Goal: Information Seeking & Learning: Learn about a topic

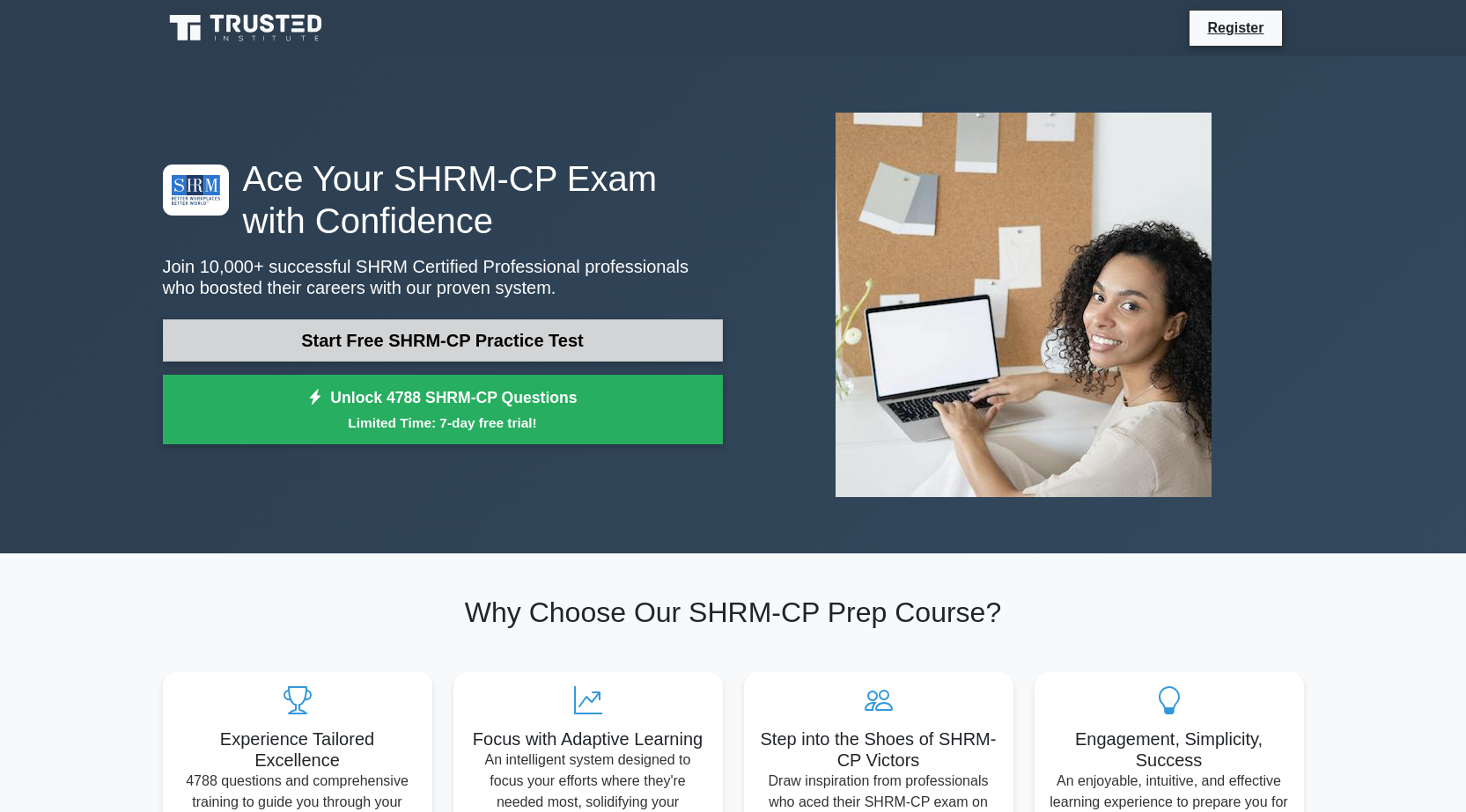
click at [530, 349] on link "Start Free SHRM-CP Practice Test" at bounding box center [442, 341] width 560 height 42
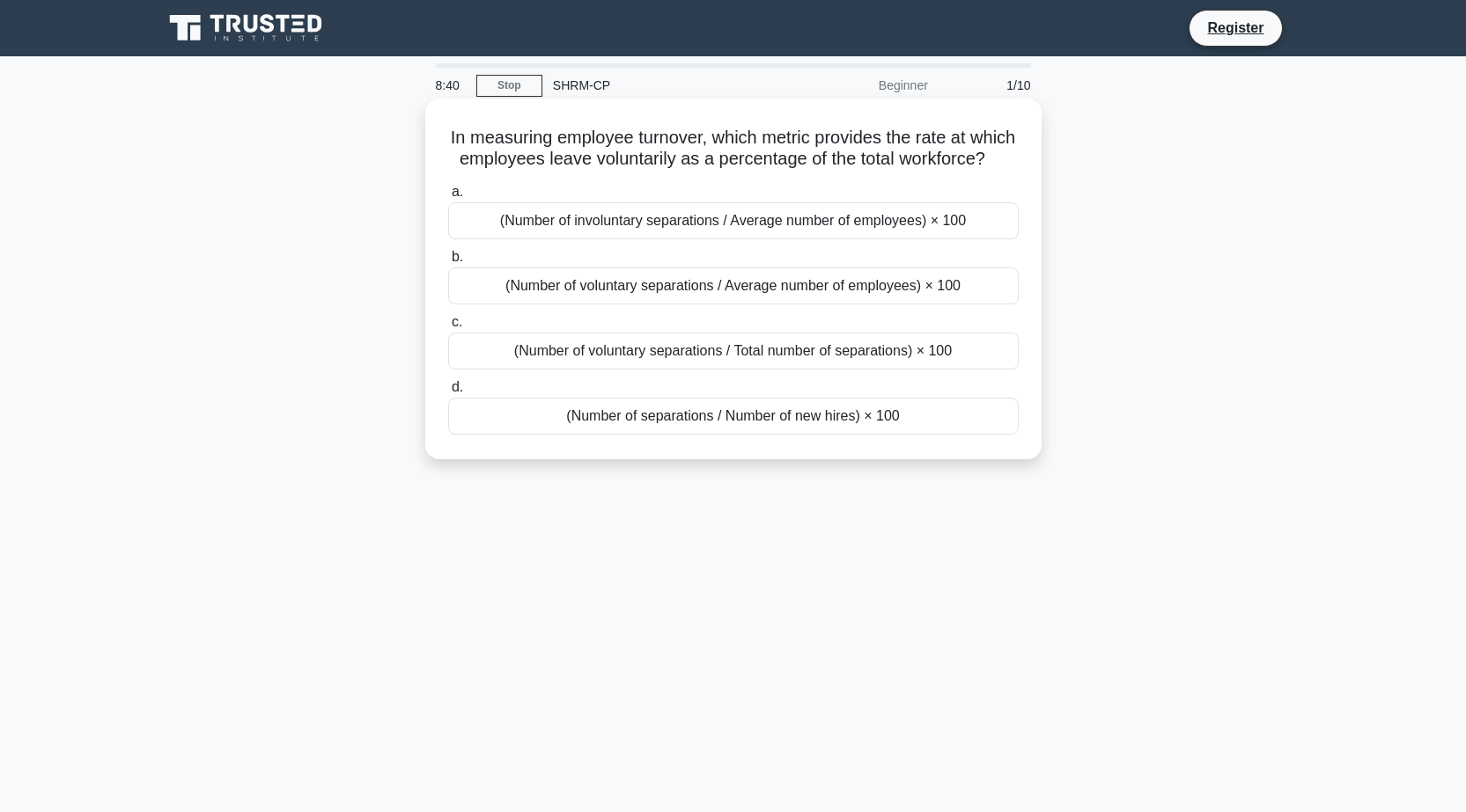
click at [744, 304] on div "(Number of voluntary separations / Average number of employees) × 100" at bounding box center [733, 286] width 571 height 37
click at [448, 264] on input "b. (Number of voluntary separations / Average number of employees) × 100" at bounding box center [448, 257] width 0 height 11
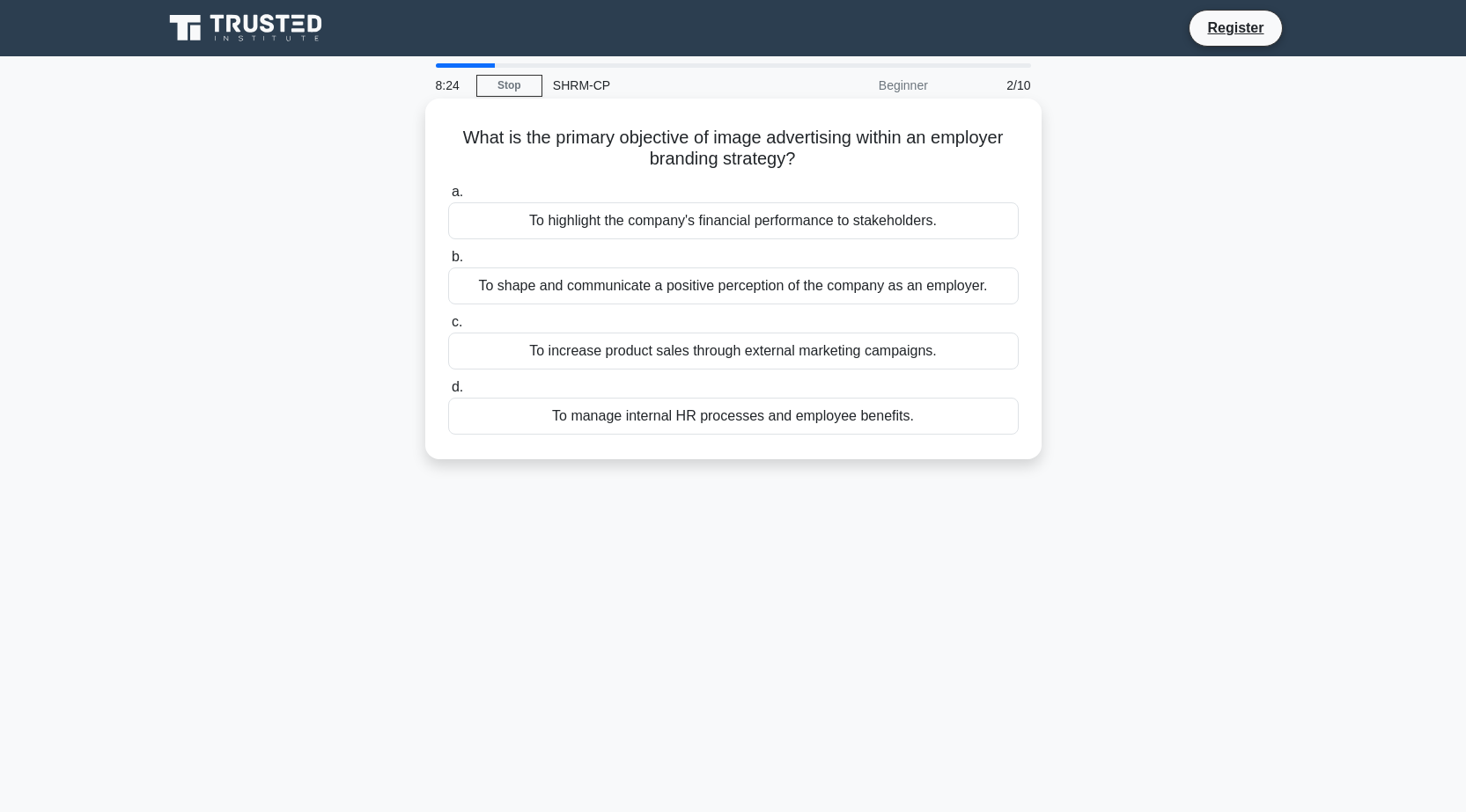
click at [760, 285] on div "To shape and communicate a positive perception of the company as an employer." at bounding box center [733, 286] width 571 height 37
click at [448, 264] on input "b. To shape and communicate a positive perception of the company as an employer." at bounding box center [448, 257] width 0 height 11
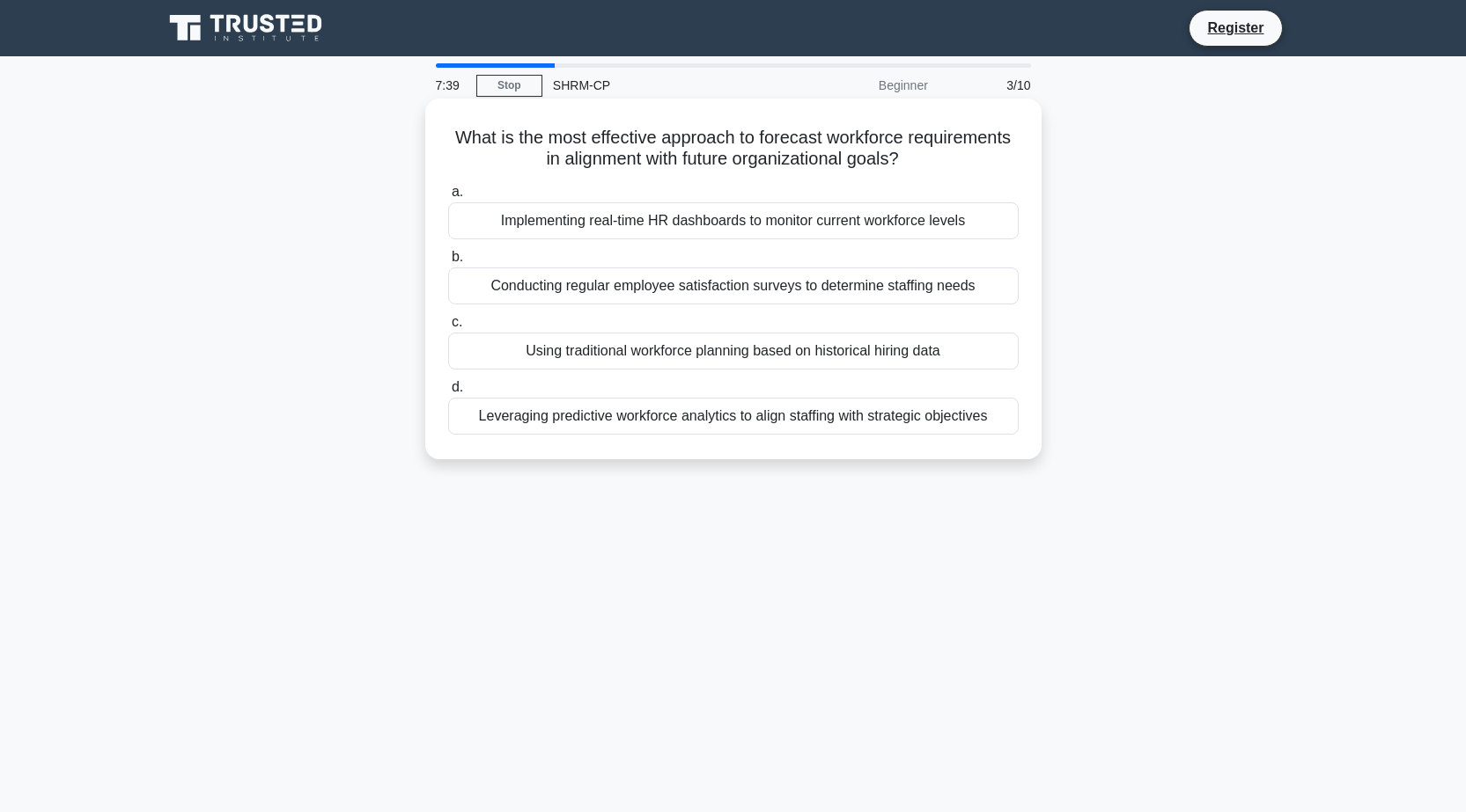
click at [686, 415] on div "Leveraging predictive workforce analytics to align staffing with strategic obje…" at bounding box center [733, 417] width 571 height 37
click at [448, 394] on input "d. Leveraging predictive workforce analytics to align staffing with strategic o…" at bounding box center [448, 387] width 0 height 11
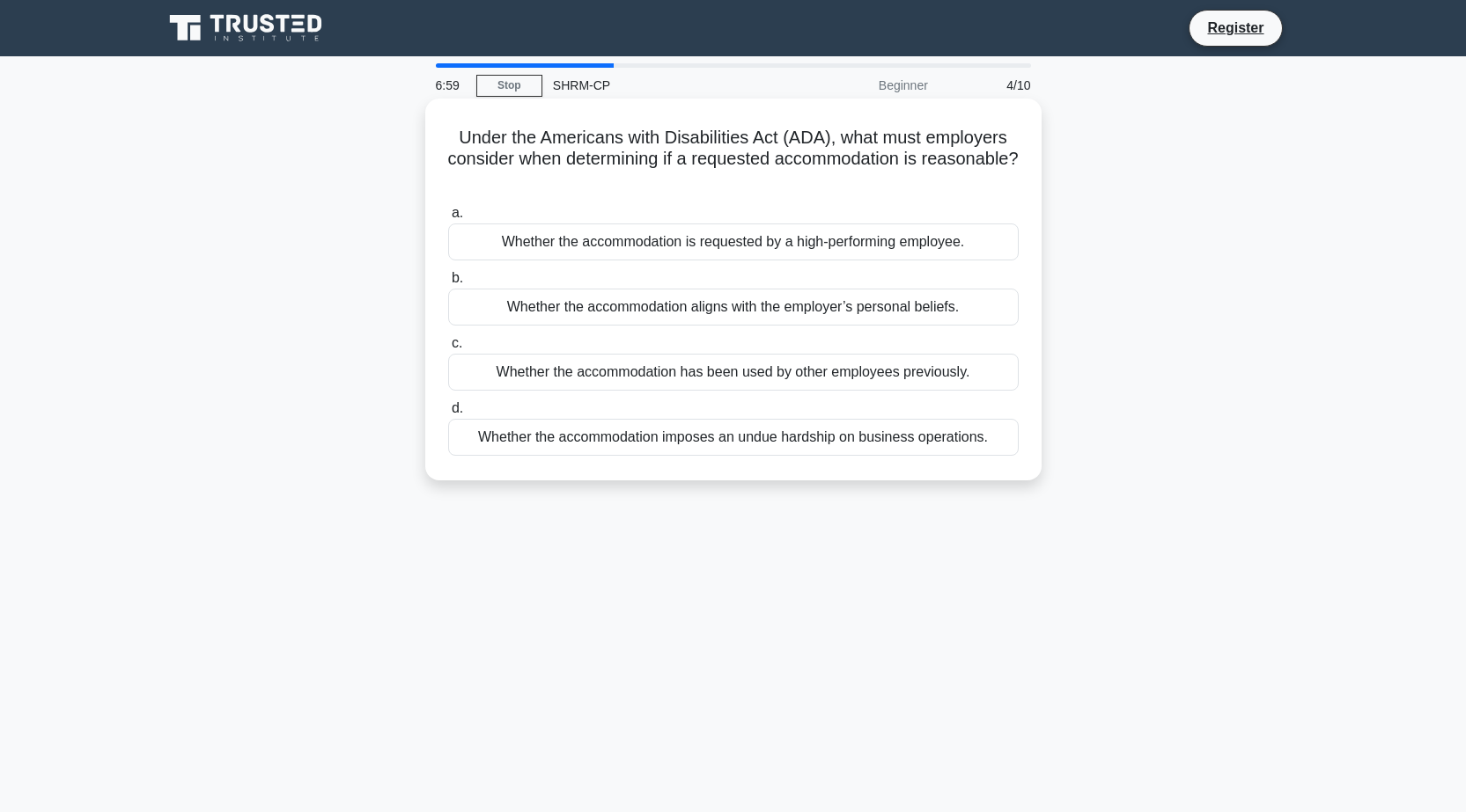
click at [756, 439] on div "Whether the accommodation imposes an undue hardship on business operations." at bounding box center [733, 438] width 571 height 37
click at [448, 415] on input "d. Whether the accommodation imposes an undue hardship on business operations." at bounding box center [448, 409] width 0 height 11
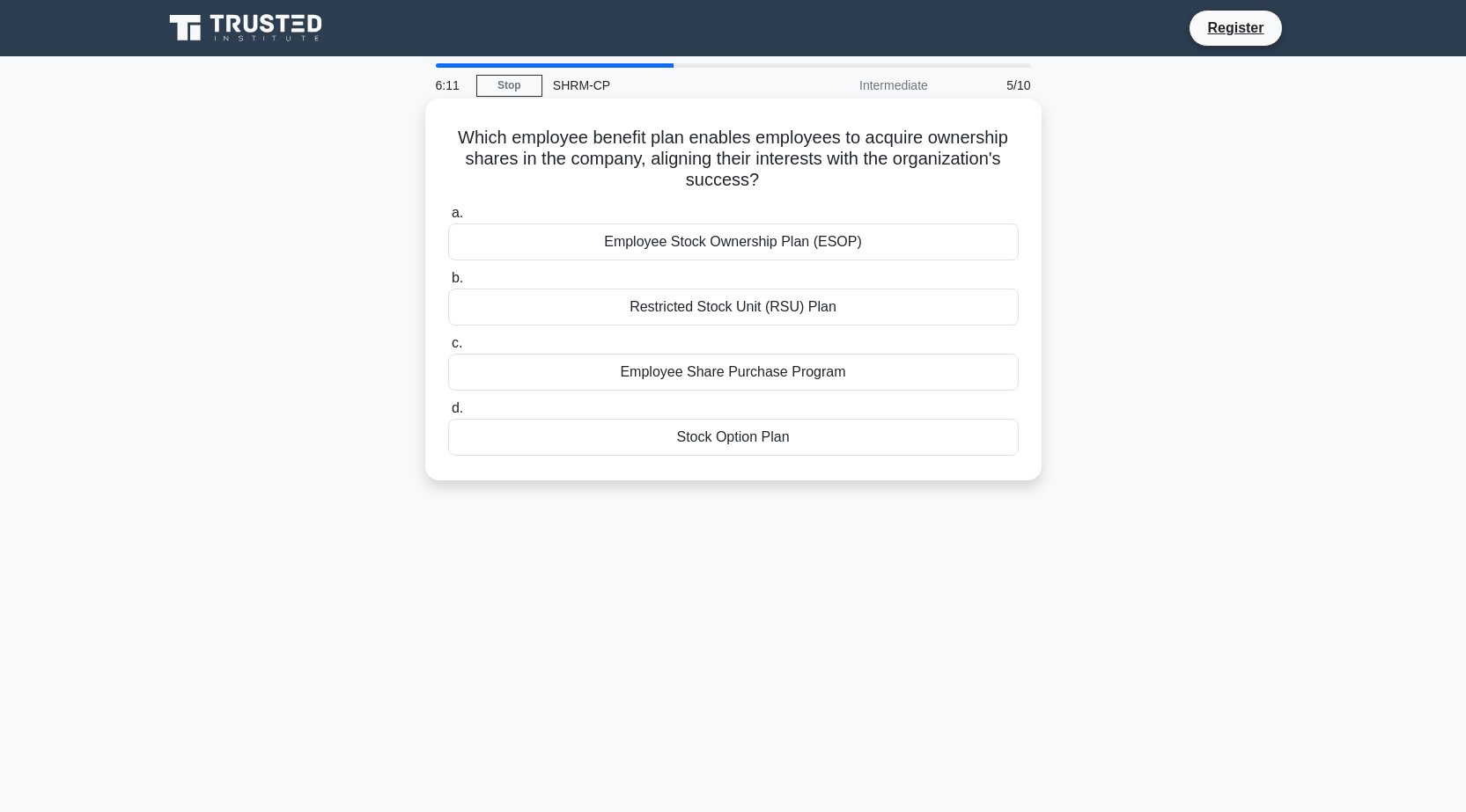
click at [721, 244] on div "Employee Stock Ownership Plan (ESOP)" at bounding box center [733, 242] width 571 height 37
click at [448, 219] on input "a. Employee Stock Ownership Plan (ESOP)" at bounding box center [448, 213] width 0 height 11
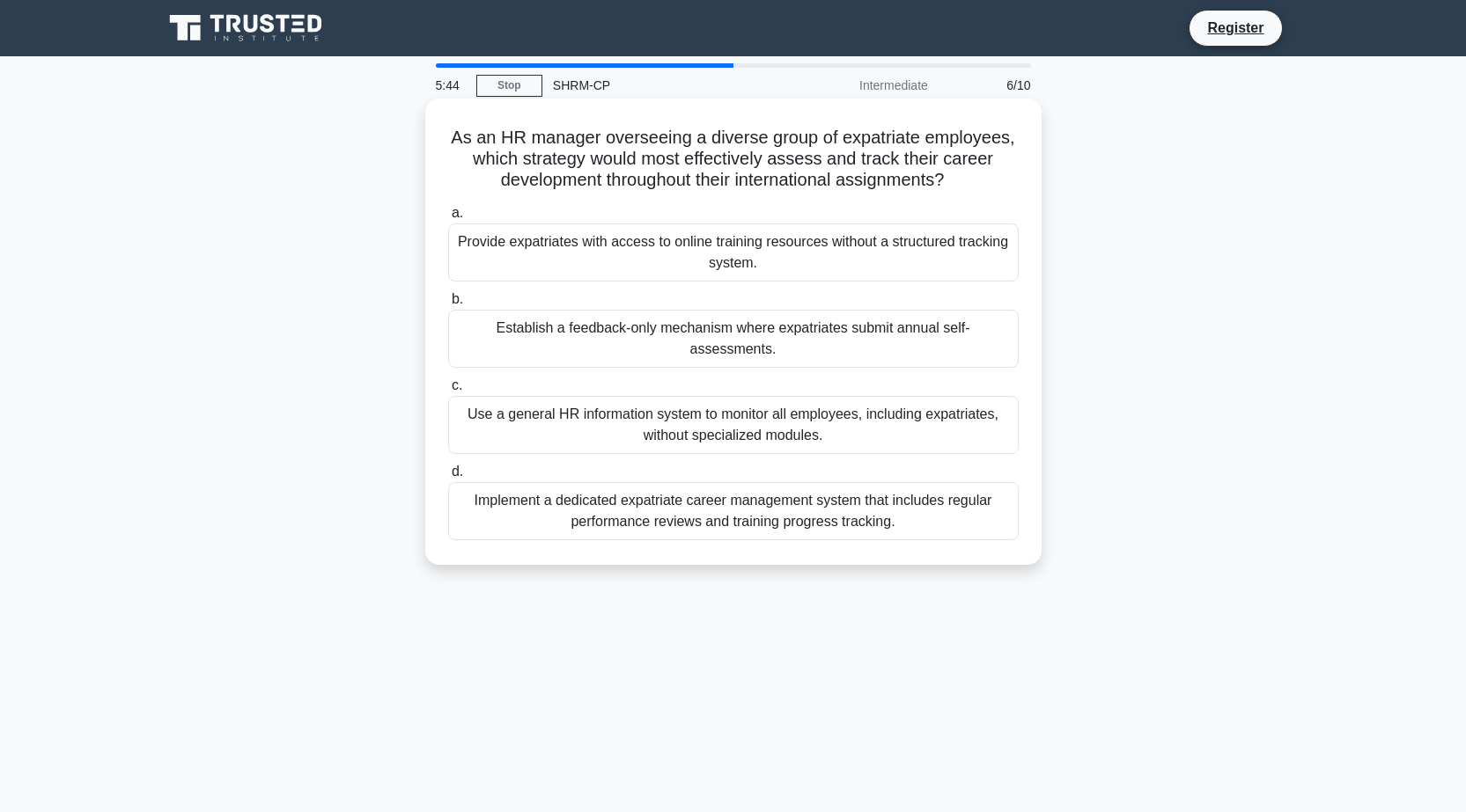
click at [858, 397] on div "Use a general HR information system to monitor all employees, including expatri…" at bounding box center [733, 425] width 571 height 58
click at [448, 392] on input "c. Use a general HR information system to monitor all employees, including expa…" at bounding box center [448, 386] width 0 height 11
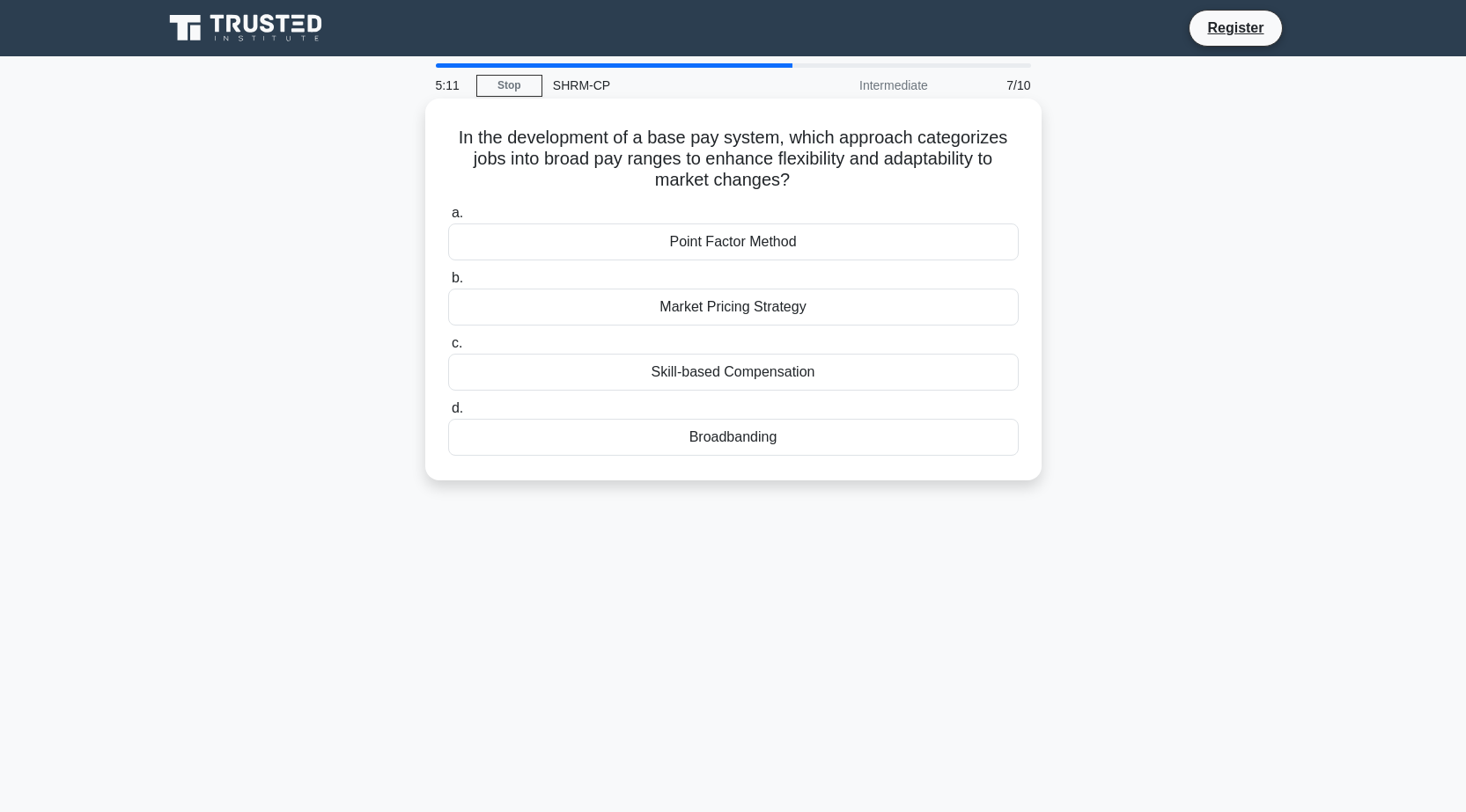
click at [765, 373] on div "Skill-based Compensation" at bounding box center [733, 372] width 571 height 37
click at [448, 349] on input "c. Skill-based Compensation" at bounding box center [448, 343] width 0 height 11
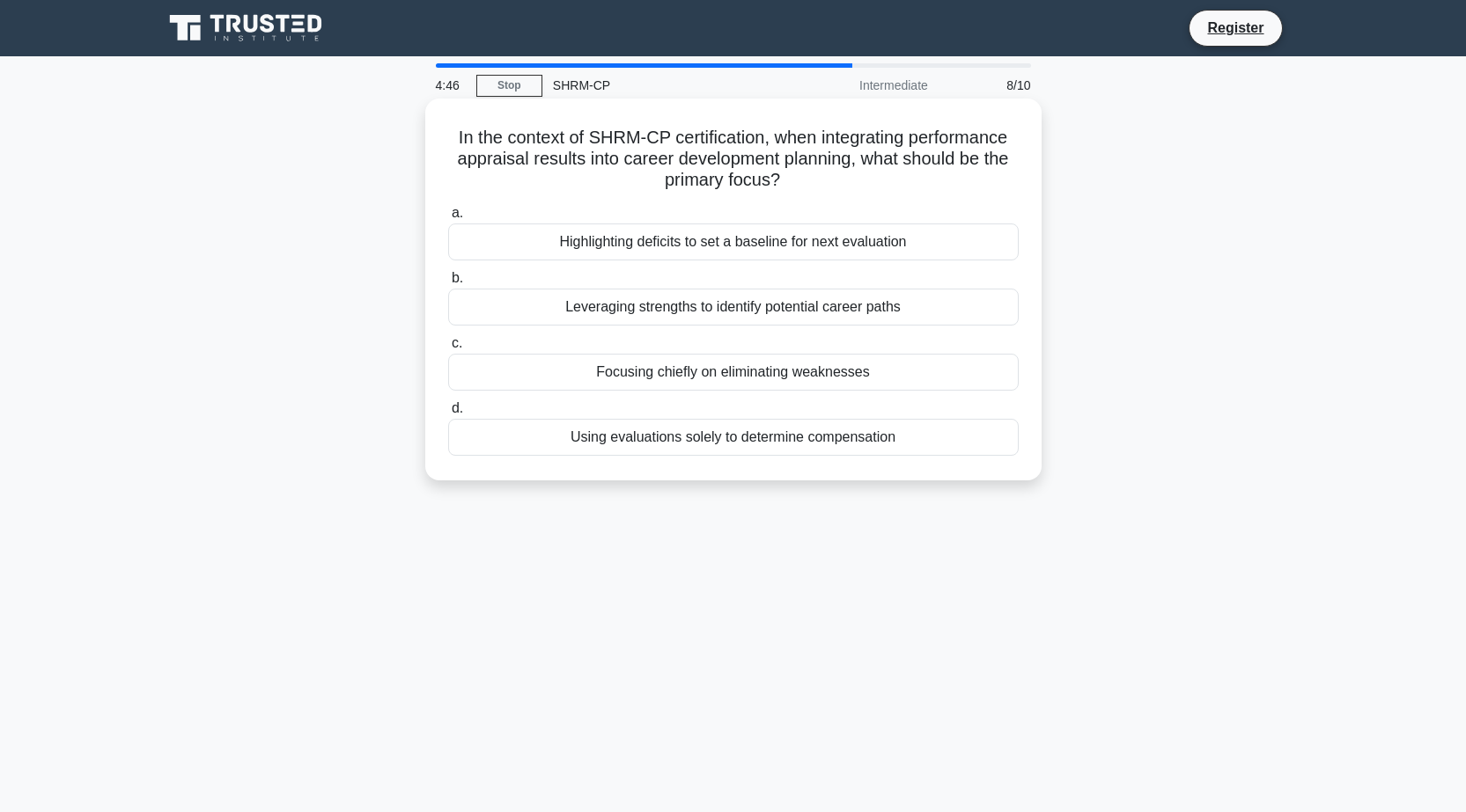
click at [743, 303] on div "Leveraging strengths to identify potential career paths" at bounding box center [733, 307] width 571 height 37
click at [448, 284] on input "b. Leveraging strengths to identify potential career paths" at bounding box center [448, 278] width 0 height 11
click at [765, 440] on div "Establishing annual performance evaluations" at bounding box center [733, 438] width 571 height 37
click at [448, 415] on input "d. Establishing annual performance evaluations" at bounding box center [448, 409] width 0 height 11
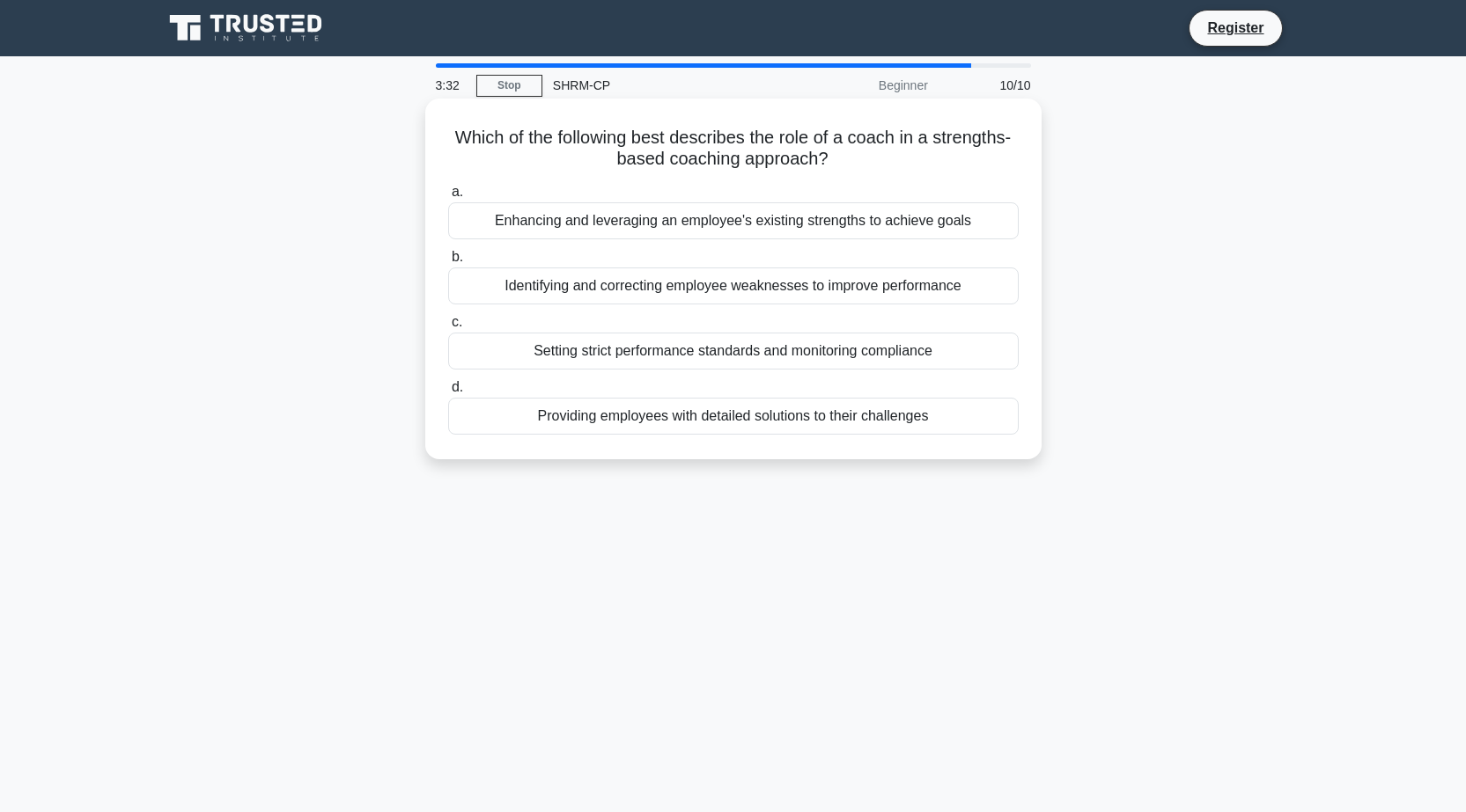
click at [851, 222] on div "Enhancing and leveraging an employee's existing strengths to achieve goals" at bounding box center [733, 221] width 571 height 37
click at [448, 198] on input "a. Enhancing and leveraging an employee's existing strengths to achieve goals" at bounding box center [448, 192] width 0 height 11
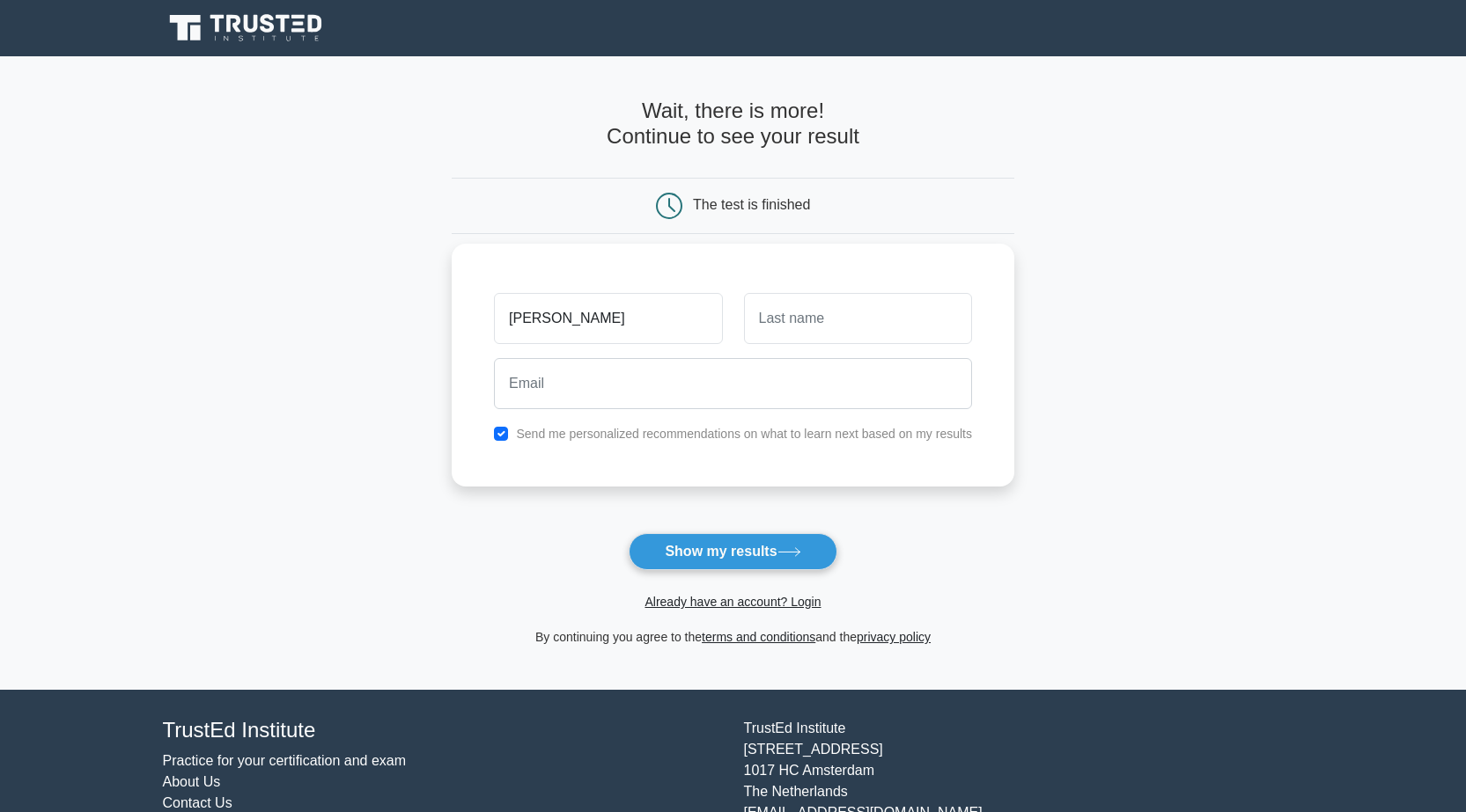
type input "miriam"
click at [777, 326] on input "text" at bounding box center [858, 318] width 228 height 51
type input "mark"
click at [700, 372] on input "email" at bounding box center [733, 384] width 478 height 51
type input "mirimusic1@gmail.com"
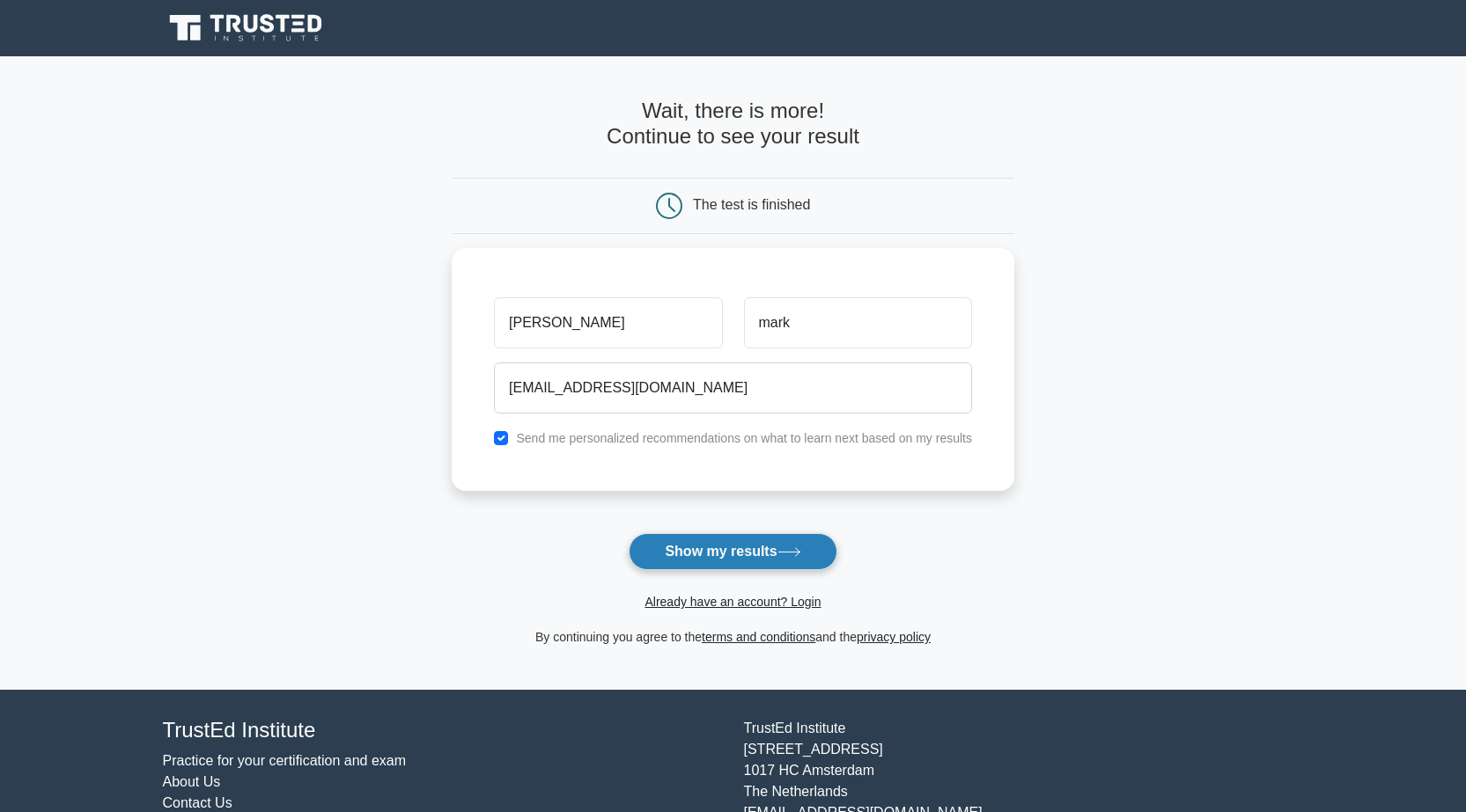
click at [745, 547] on button "Show my results" at bounding box center [732, 552] width 208 height 37
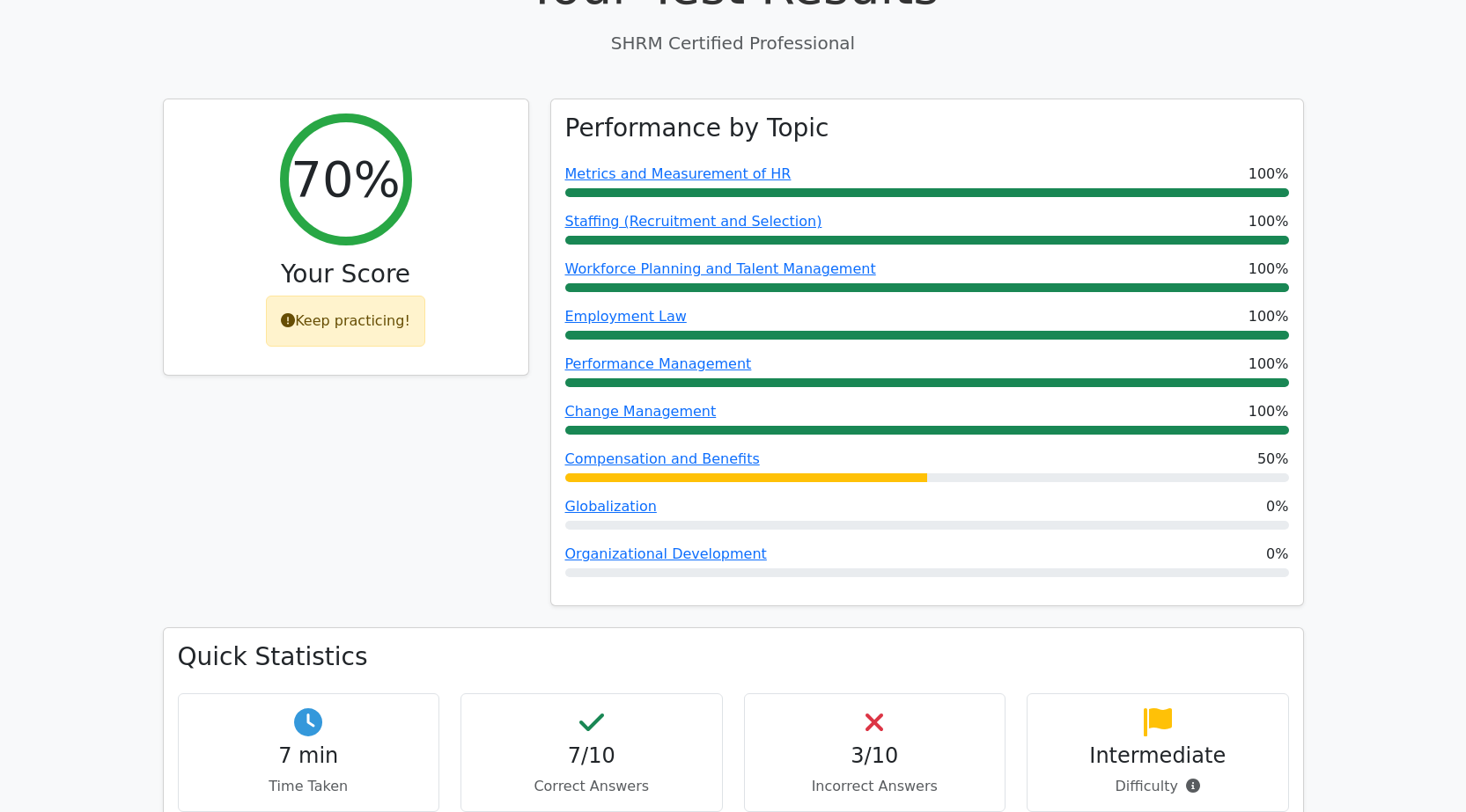
scroll to position [617, 0]
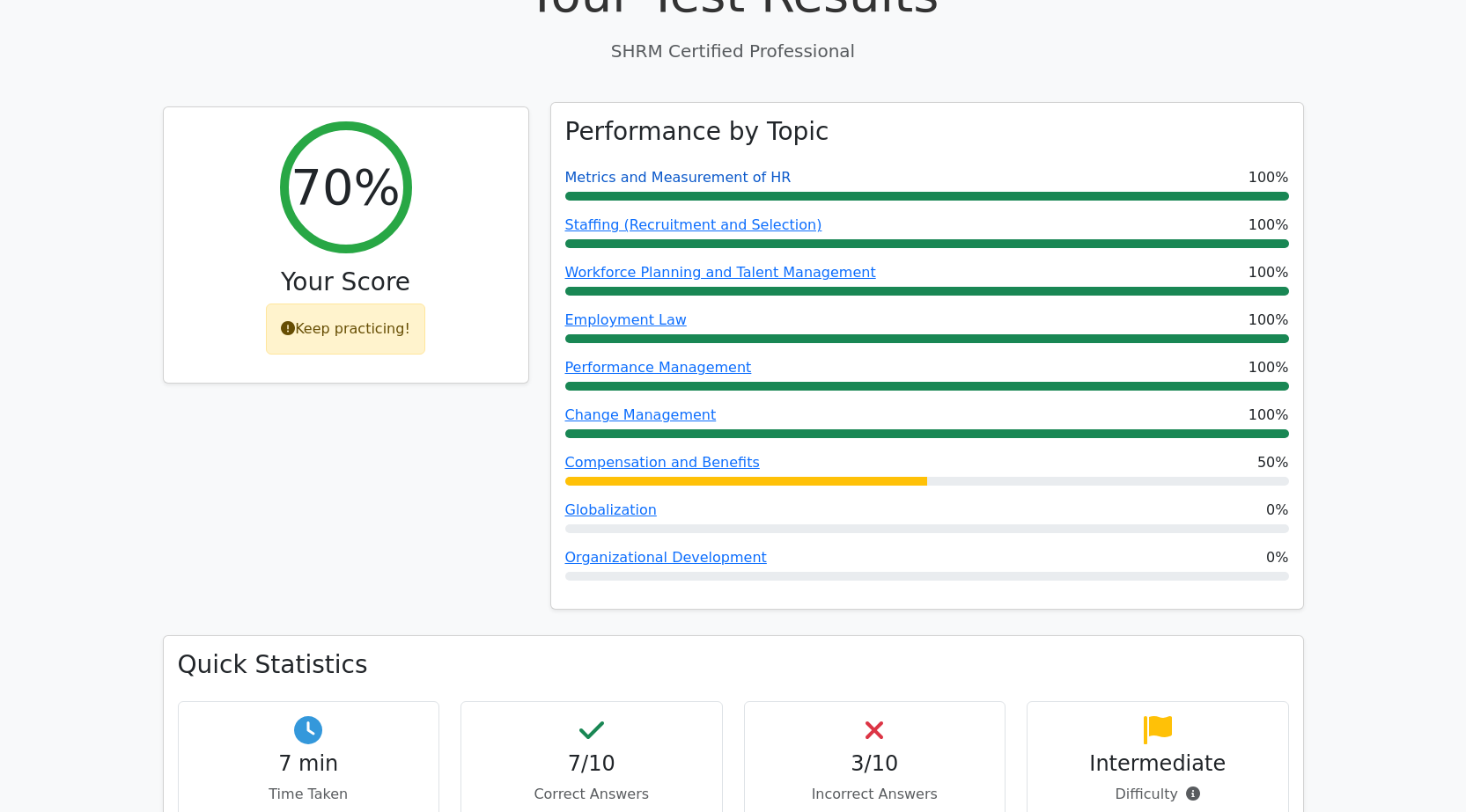
click at [674, 169] on link "Metrics and Measurement of HR" at bounding box center [679, 177] width 226 height 17
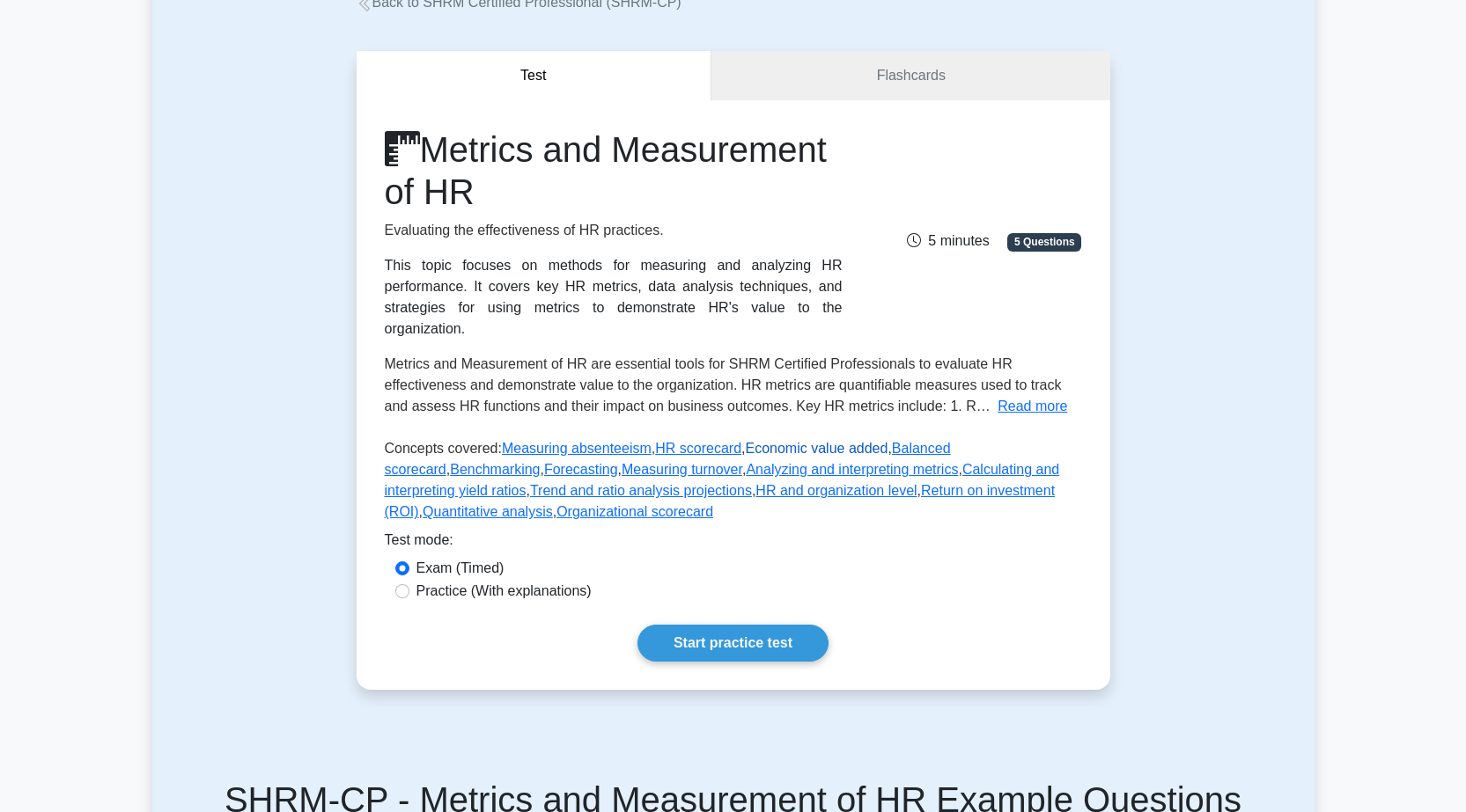
scroll to position [176, 0]
